Goal: Information Seeking & Learning: Learn about a topic

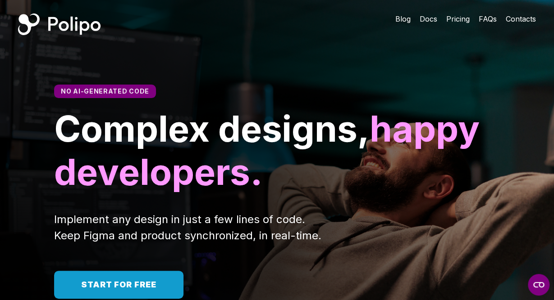
click at [403, 17] on span "Blog" at bounding box center [402, 18] width 15 height 9
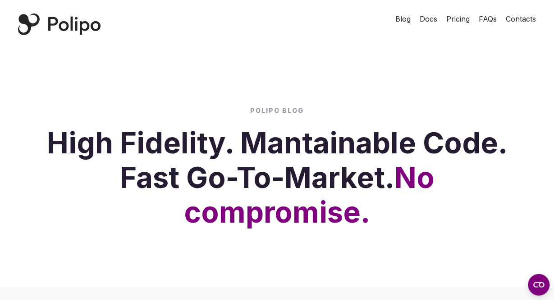
click at [433, 17] on span "Docs" at bounding box center [428, 18] width 18 height 9
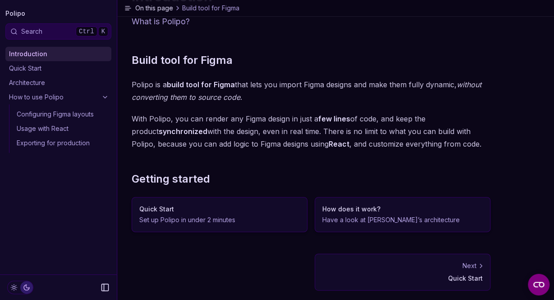
scroll to position [50, 0]
click at [47, 110] on link "Configuring Figma layouts" at bounding box center [62, 114] width 98 height 14
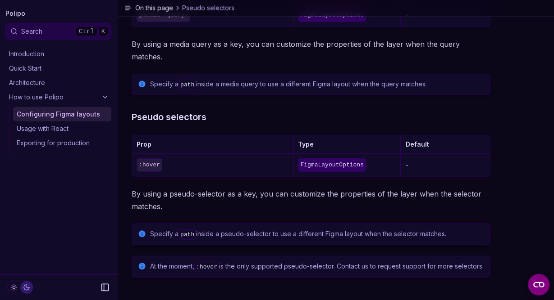
scroll to position [1152, 0]
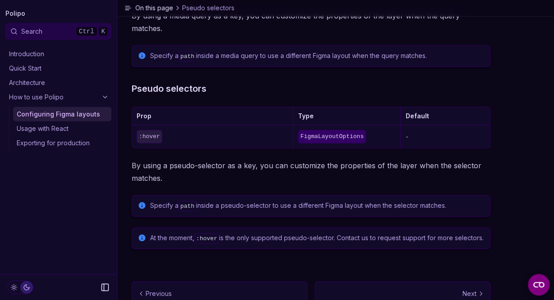
click at [54, 127] on link "Usage with React" at bounding box center [62, 129] width 98 height 14
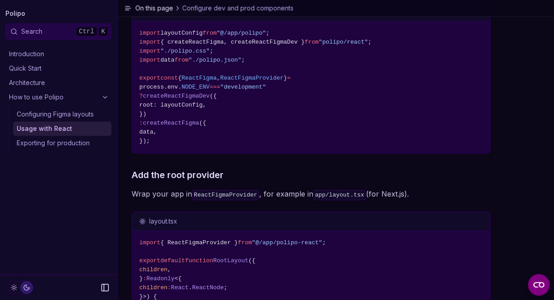
scroll to position [234, 0]
